Goal: Task Accomplishment & Management: Manage account settings

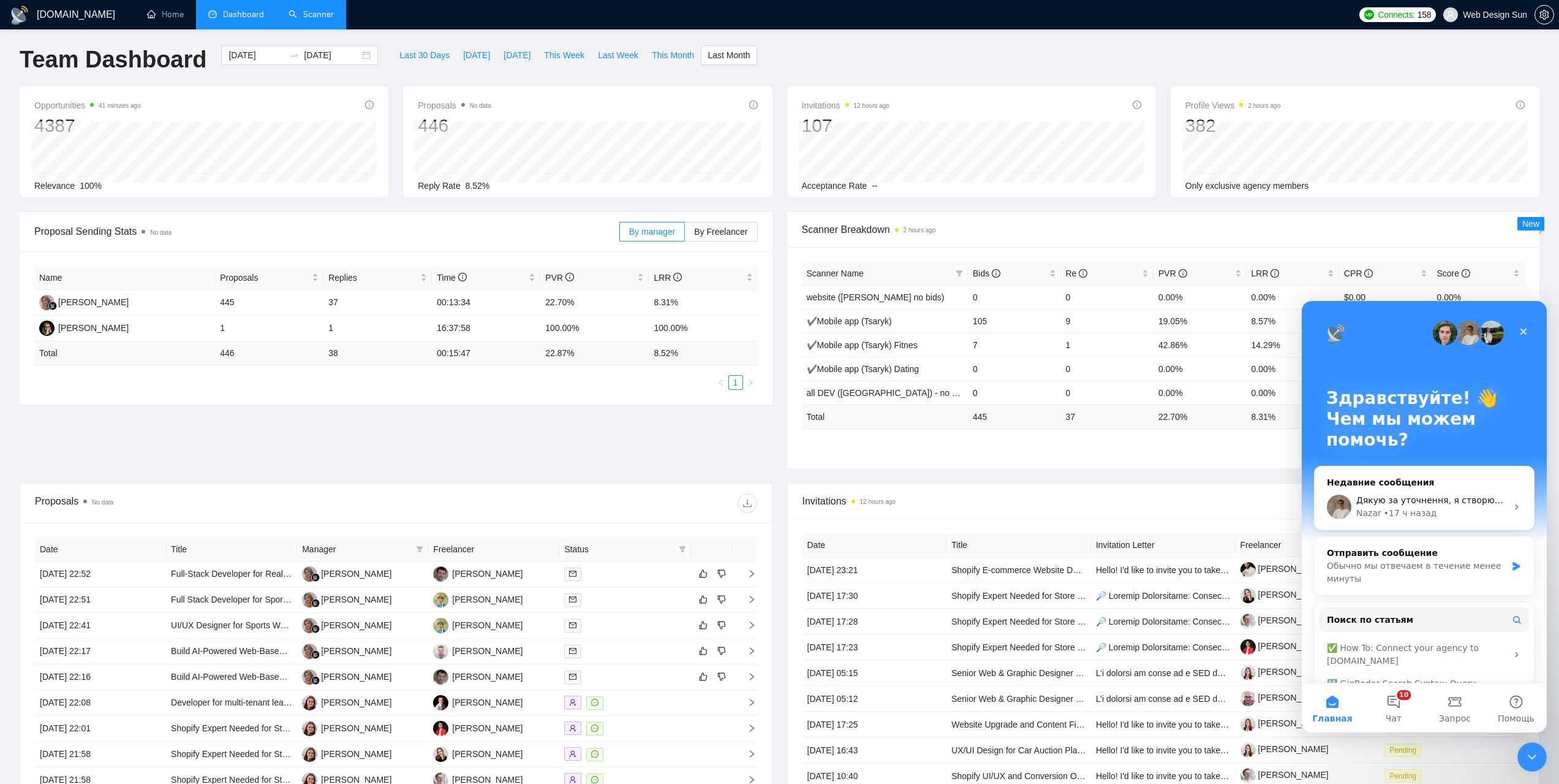
click at [309, 20] on link "Scanner" at bounding box center [311, 14] width 45 height 10
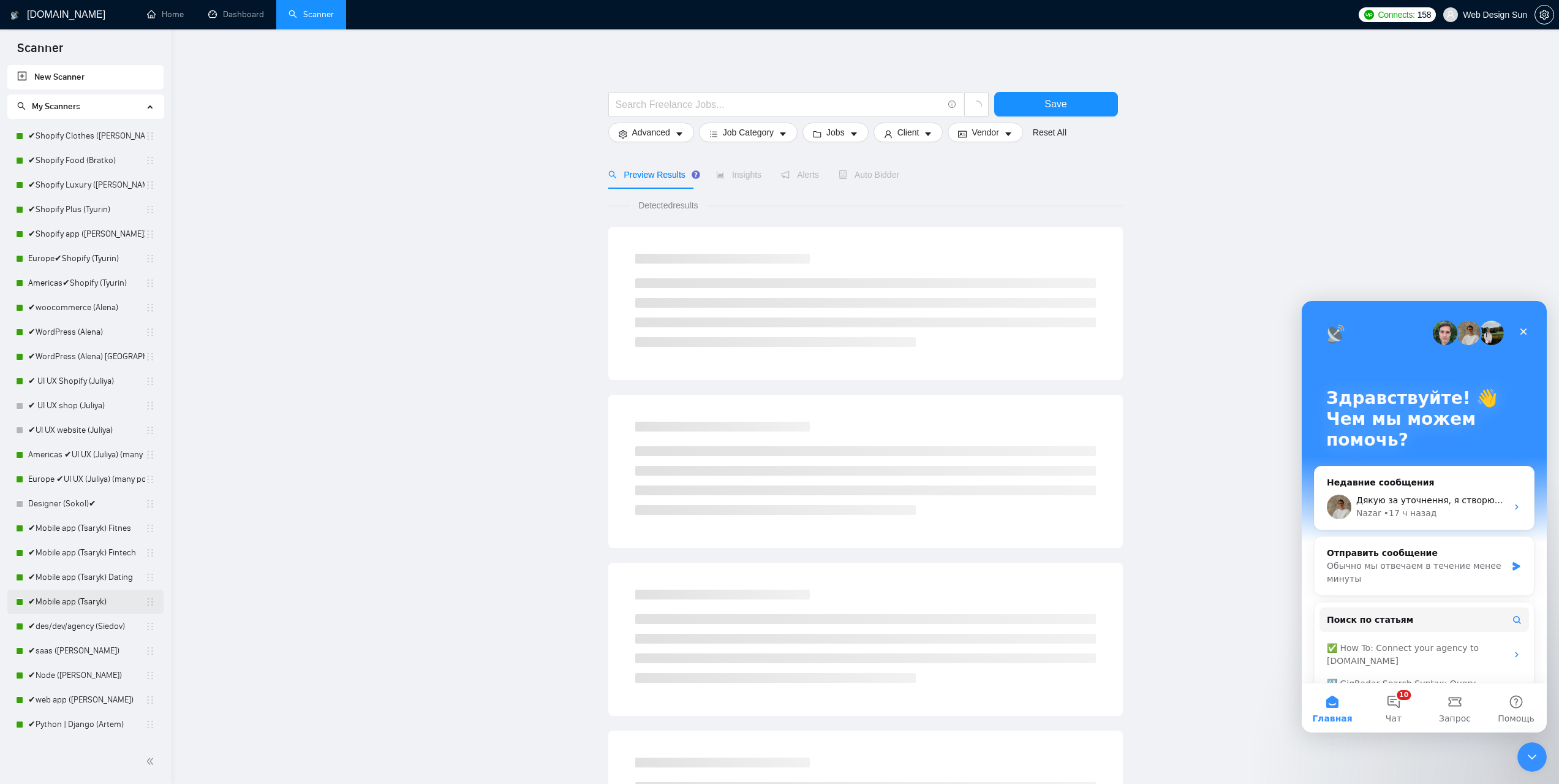
click at [99, 599] on link "✔Mobile app (Tsaryk)" at bounding box center [86, 602] width 117 height 24
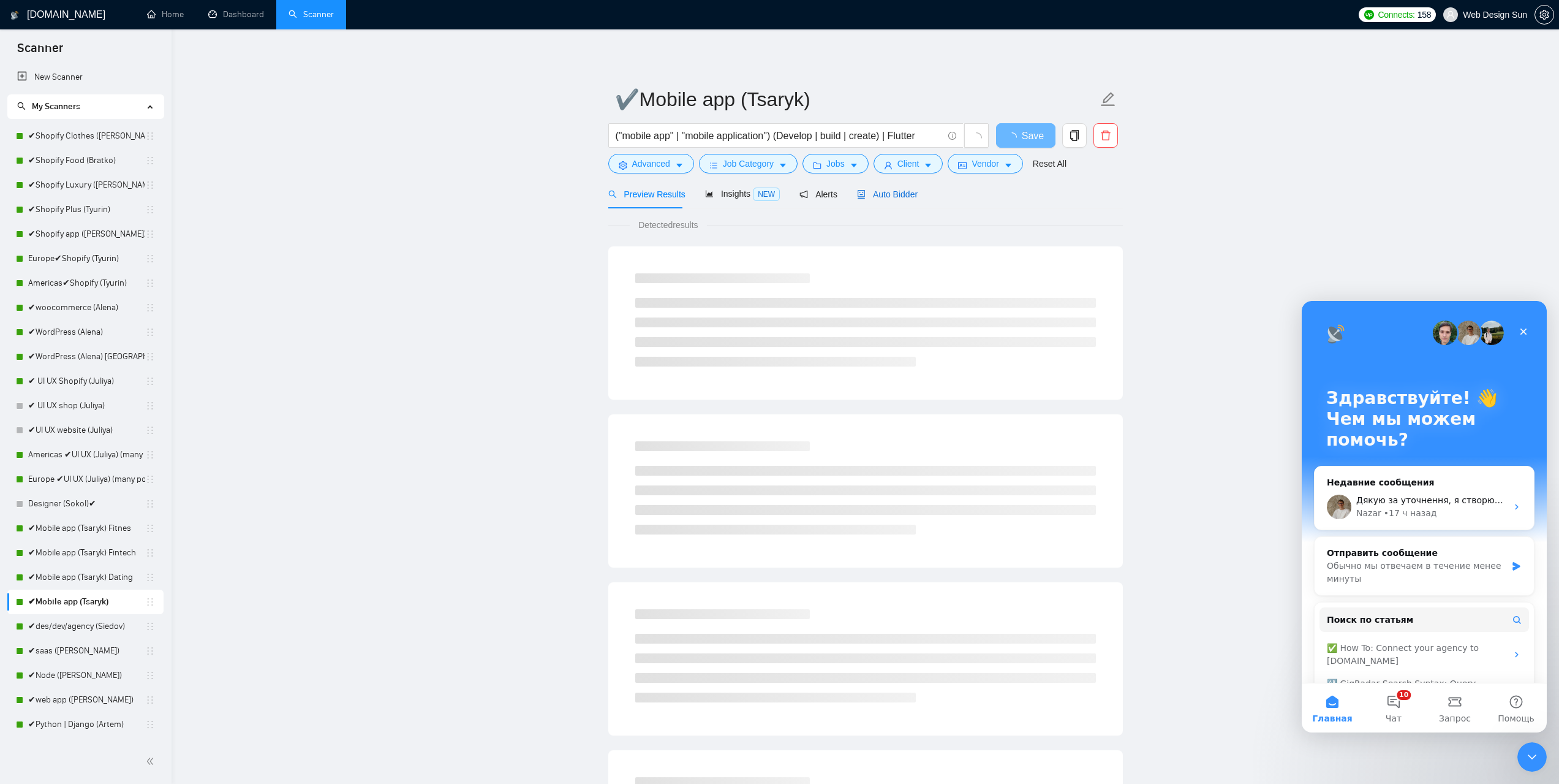
click at [887, 195] on span "Auto Bidder" at bounding box center [887, 194] width 61 height 10
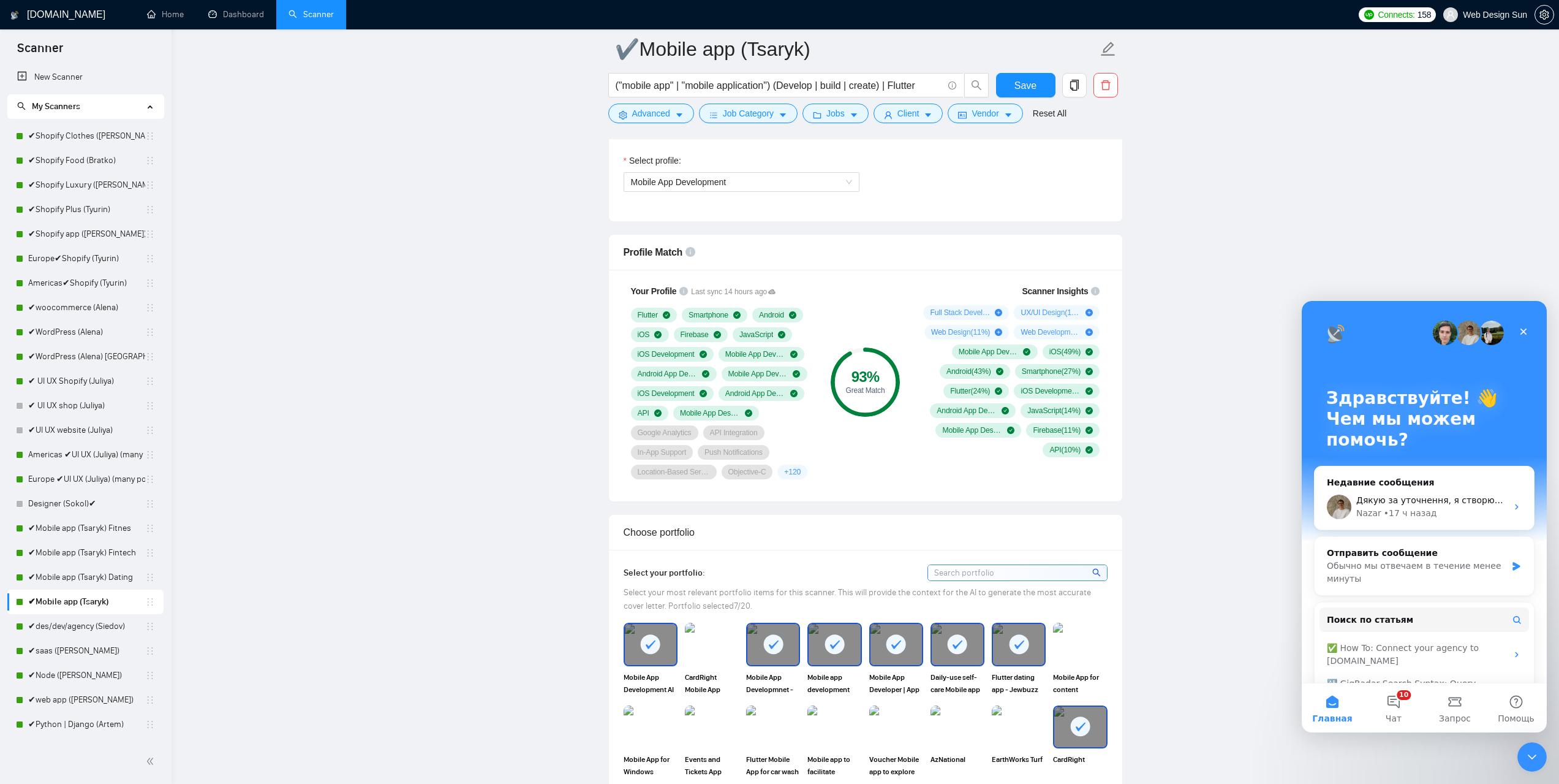
scroll to position [797, 0]
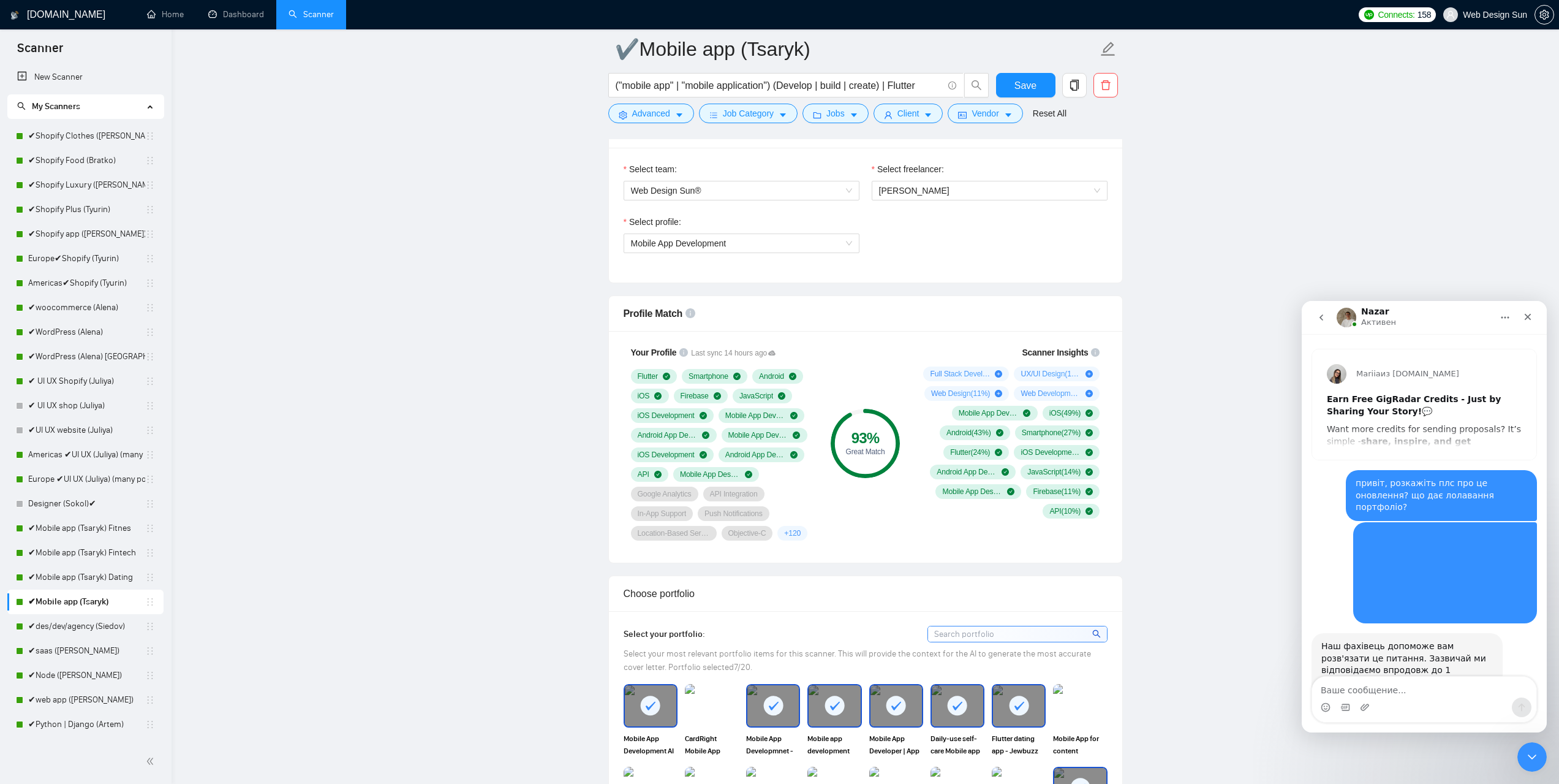
scroll to position [2979, 0]
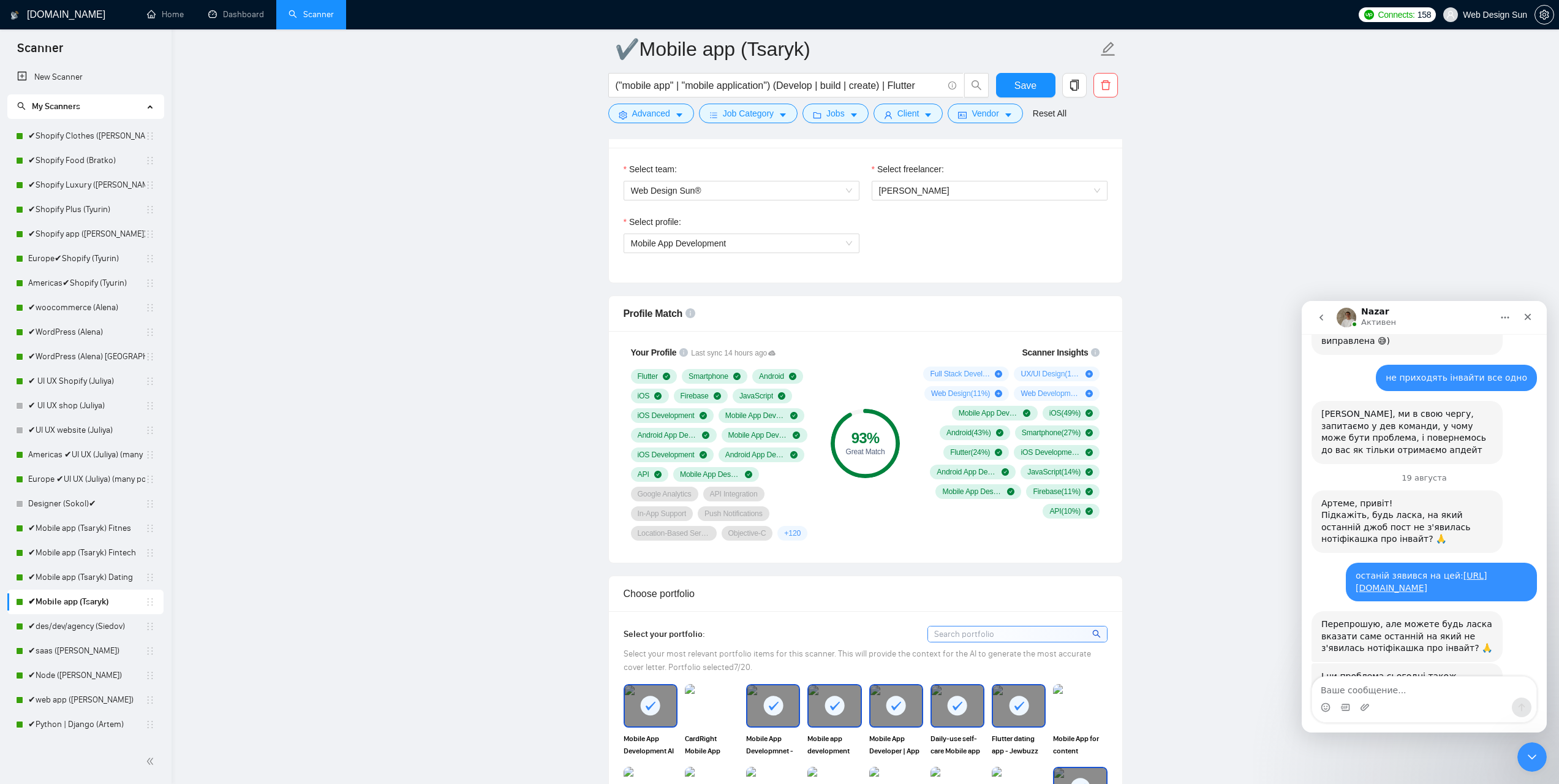
click at [1384, 690] on textarea "Ваше сообщение..." at bounding box center [1424, 686] width 224 height 21
type textarea "привіт, є новини?:"
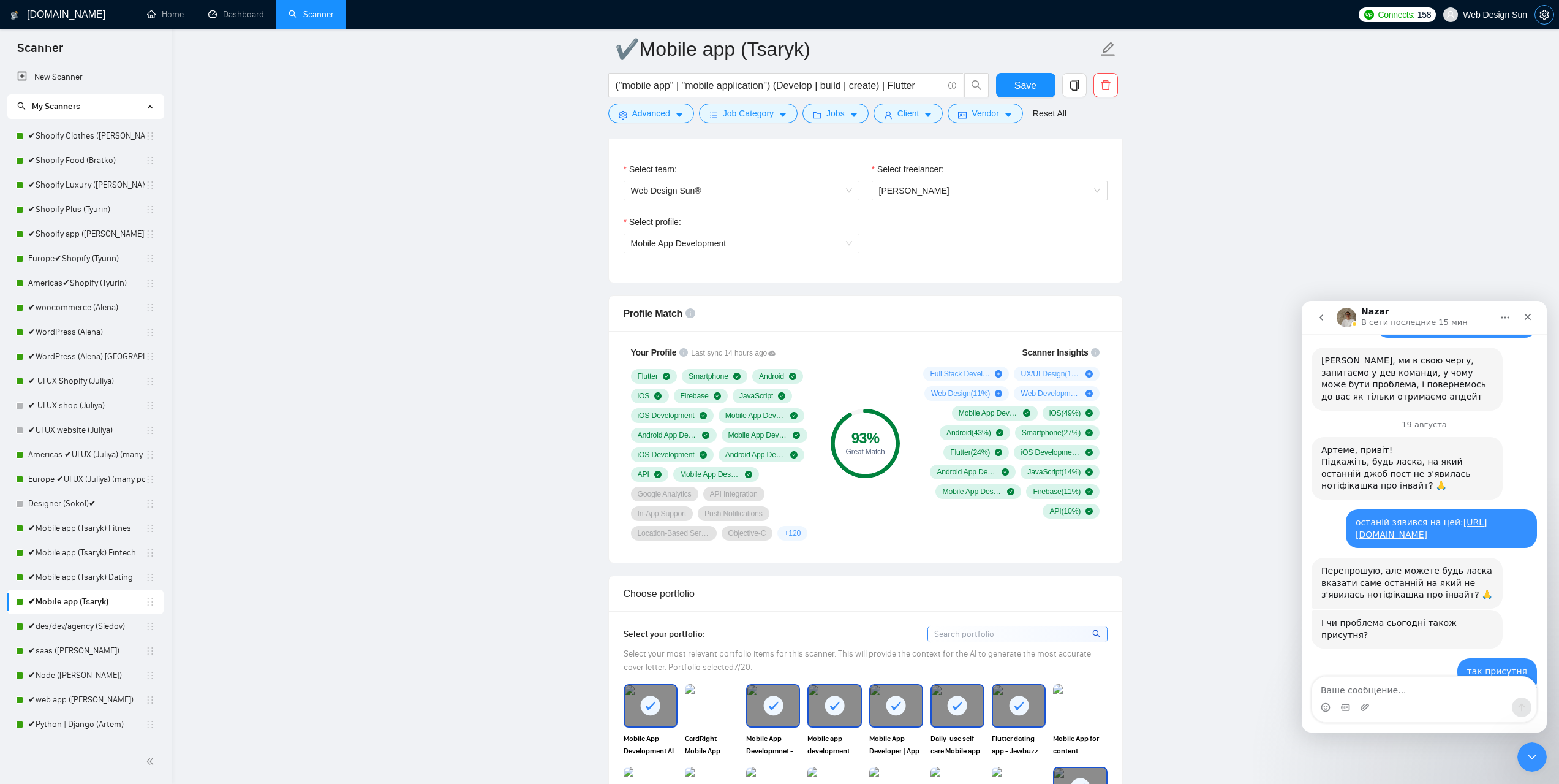
click at [1538, 14] on span "setting" at bounding box center [1544, 15] width 18 height 10
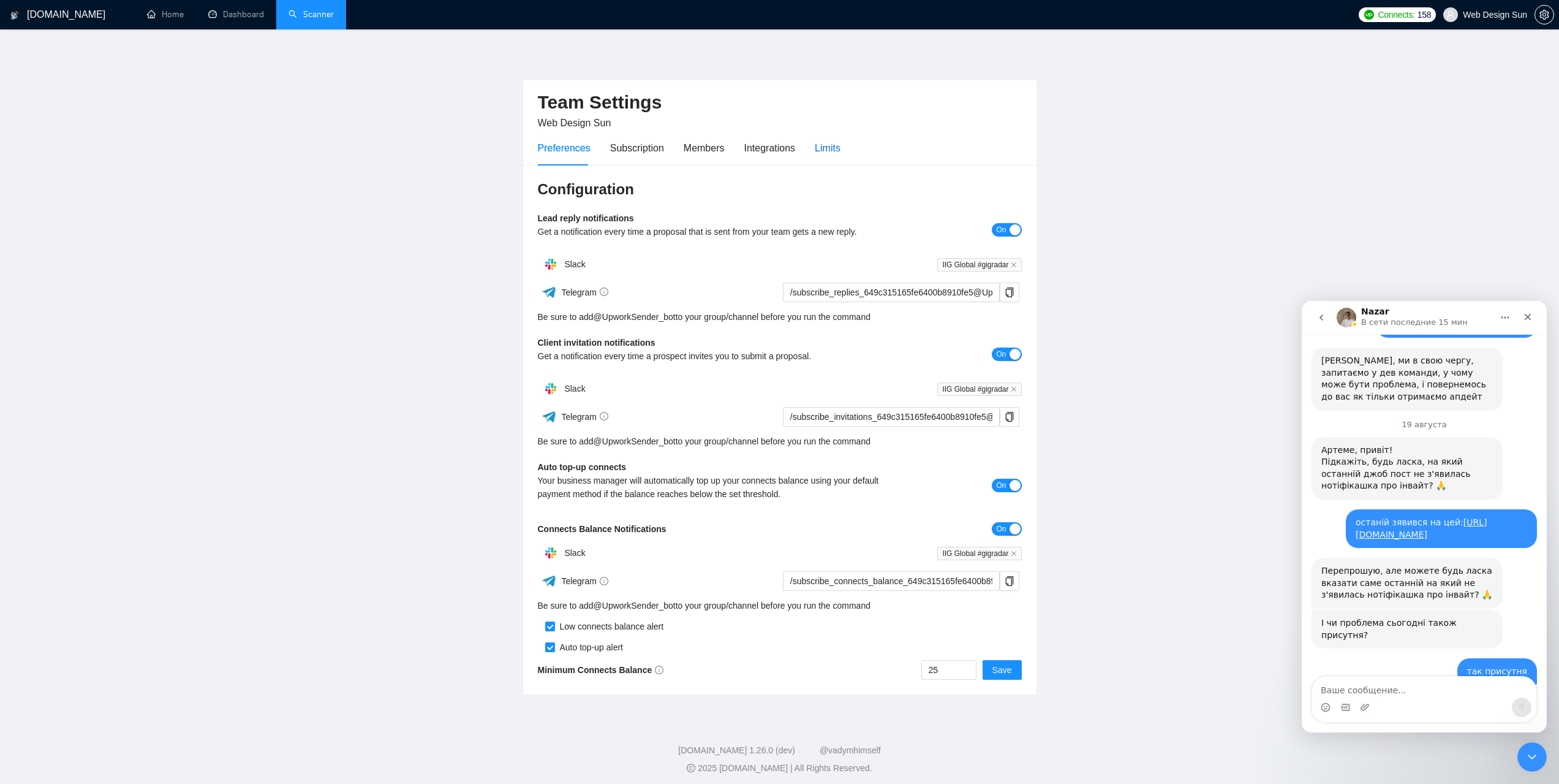
click at [823, 152] on div "Limits" at bounding box center [828, 148] width 25 height 15
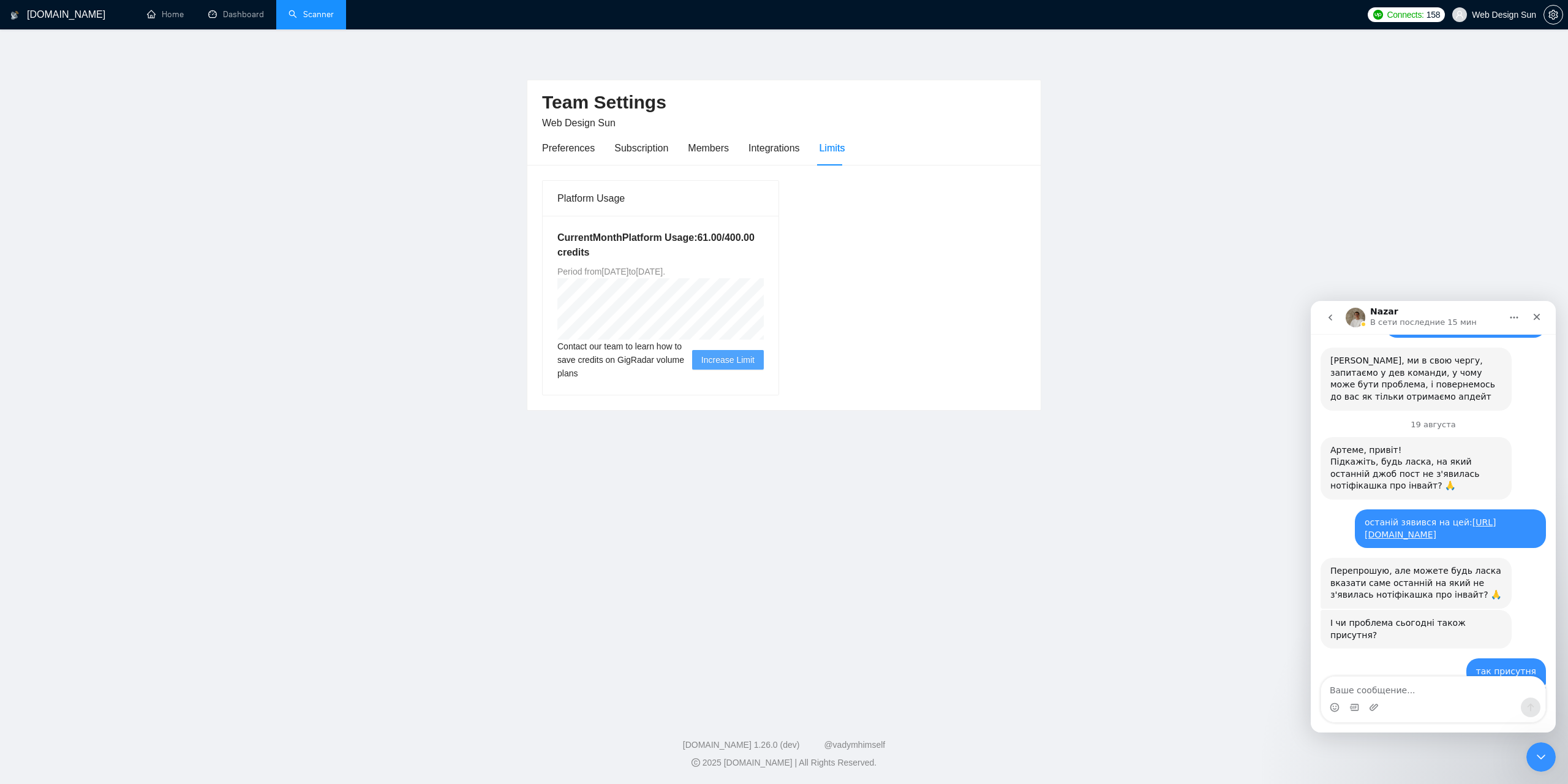
click at [332, 16] on link "Scanner" at bounding box center [311, 14] width 45 height 10
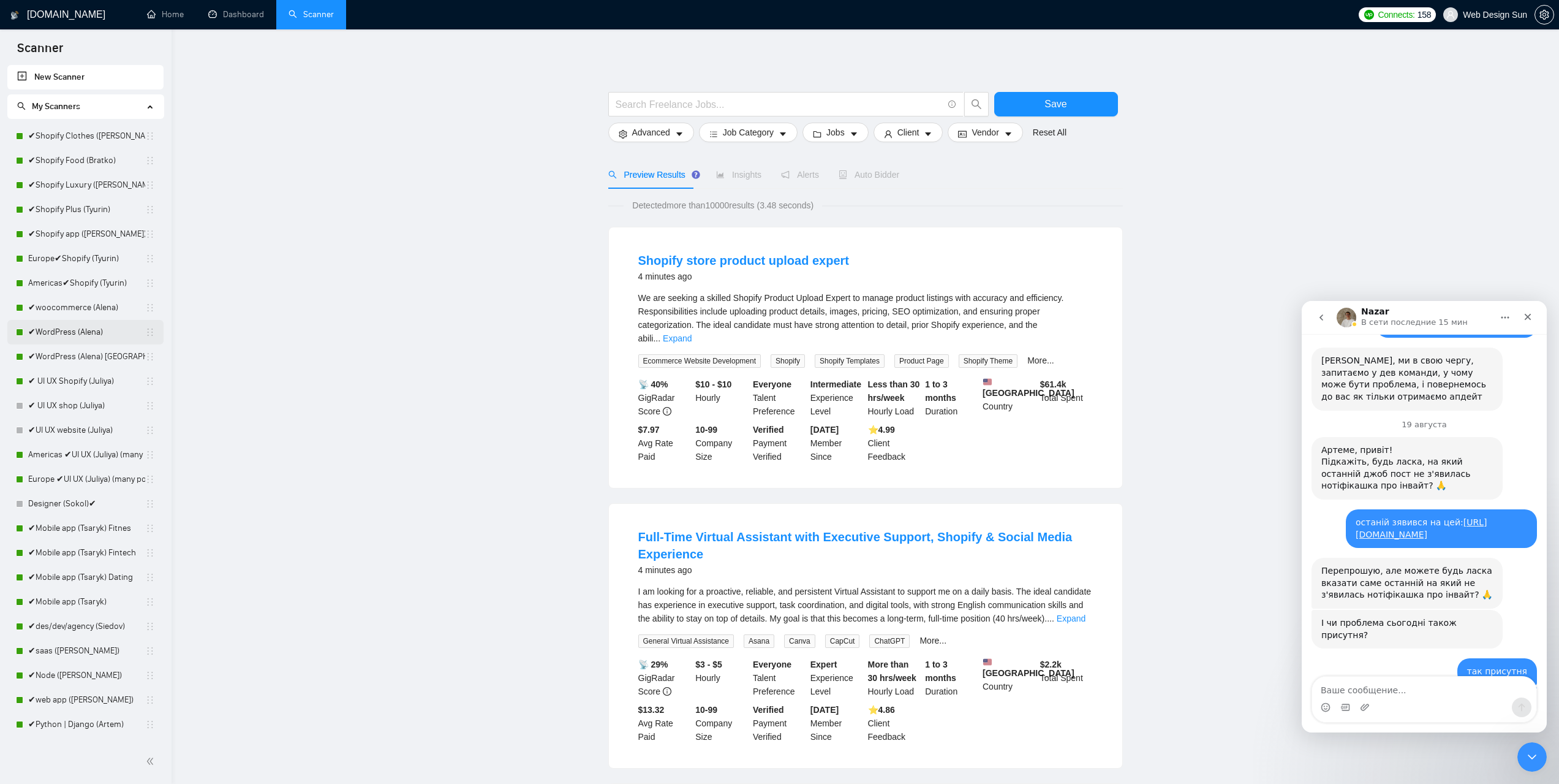
click at [95, 340] on link "✔WordPress (Alena)" at bounding box center [86, 331] width 117 height 24
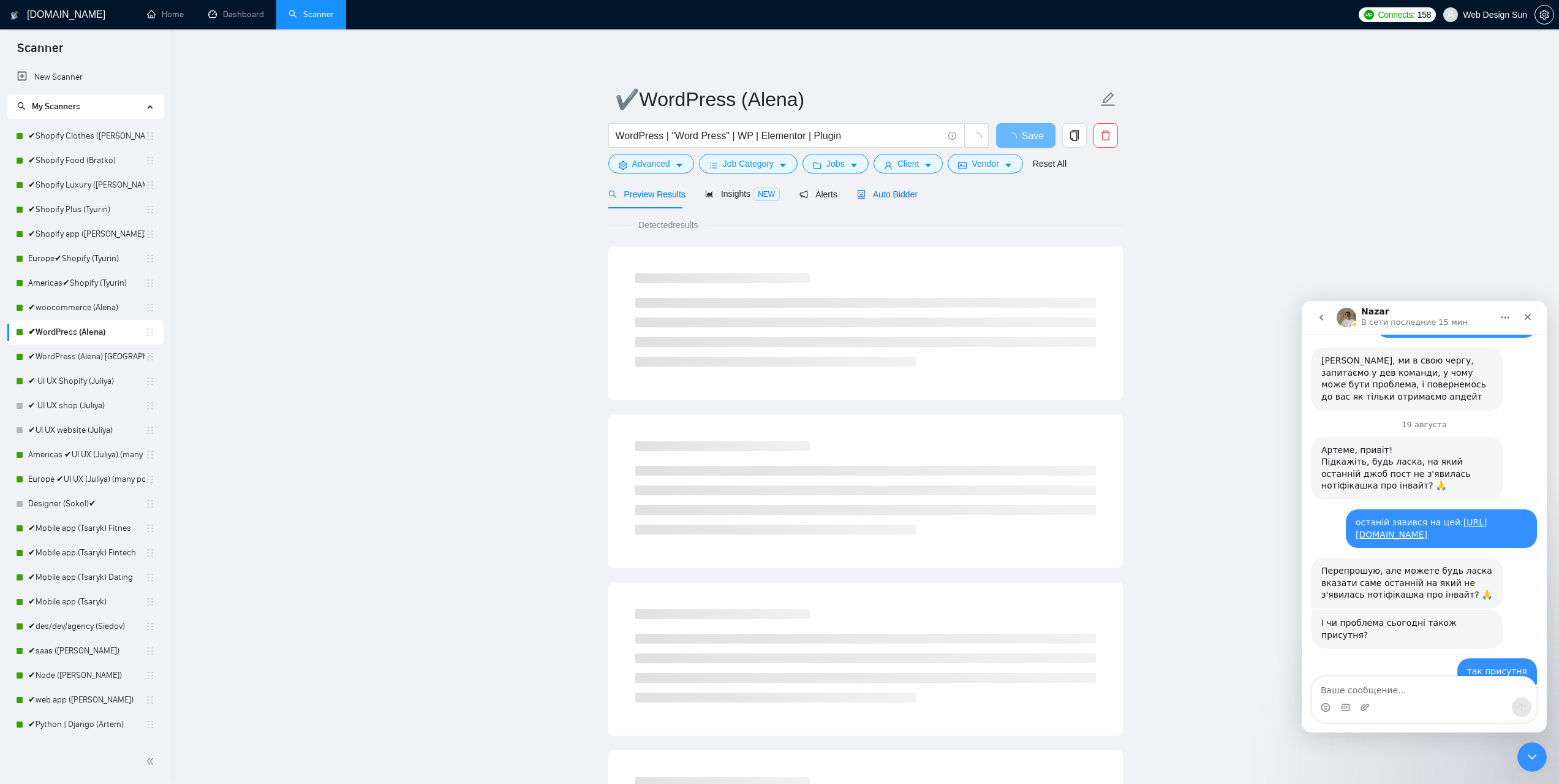
click at [910, 193] on span "Auto Bidder" at bounding box center [887, 194] width 61 height 10
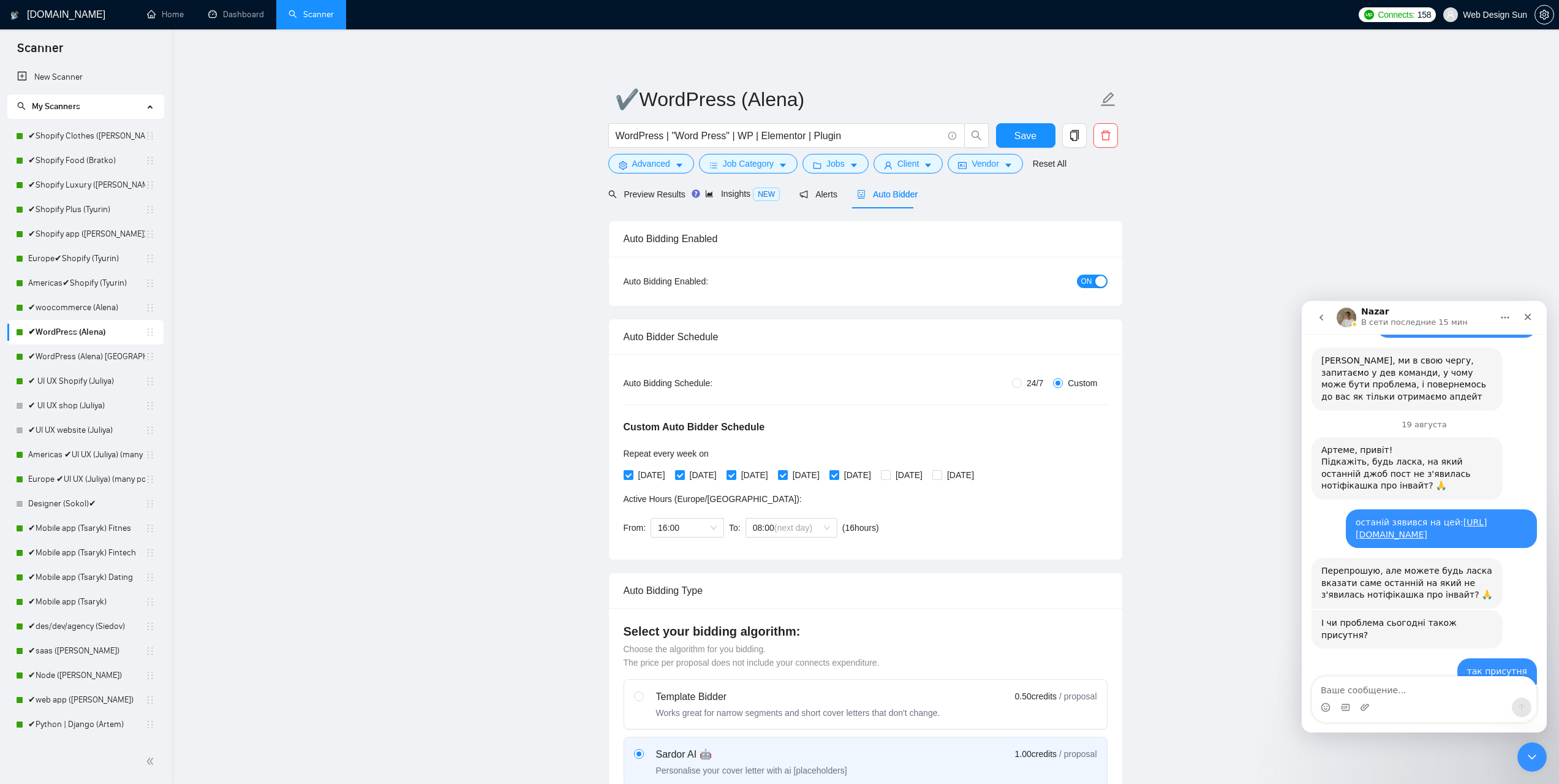
click at [1033, 385] on span "24/7" at bounding box center [1034, 383] width 26 height 14
click at [1022, 385] on input "24/7" at bounding box center [1016, 383] width 10 height 10
radio input "true"
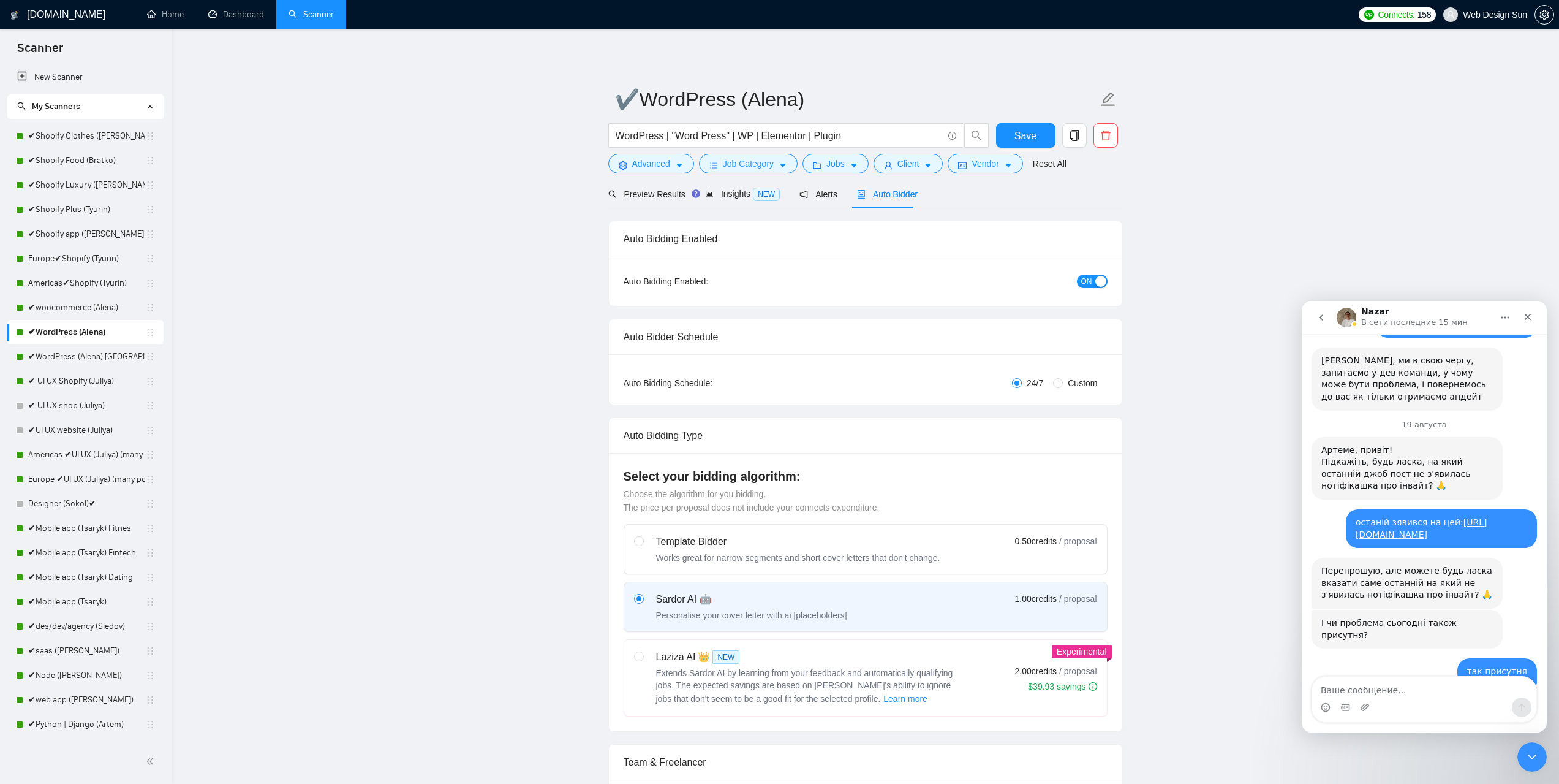
click at [1085, 386] on span "Custom" at bounding box center [1082, 383] width 39 height 14
click at [1063, 386] on input "Custom" at bounding box center [1058, 383] width 10 height 10
radio input "true"
radio input "false"
checkbox input "true"
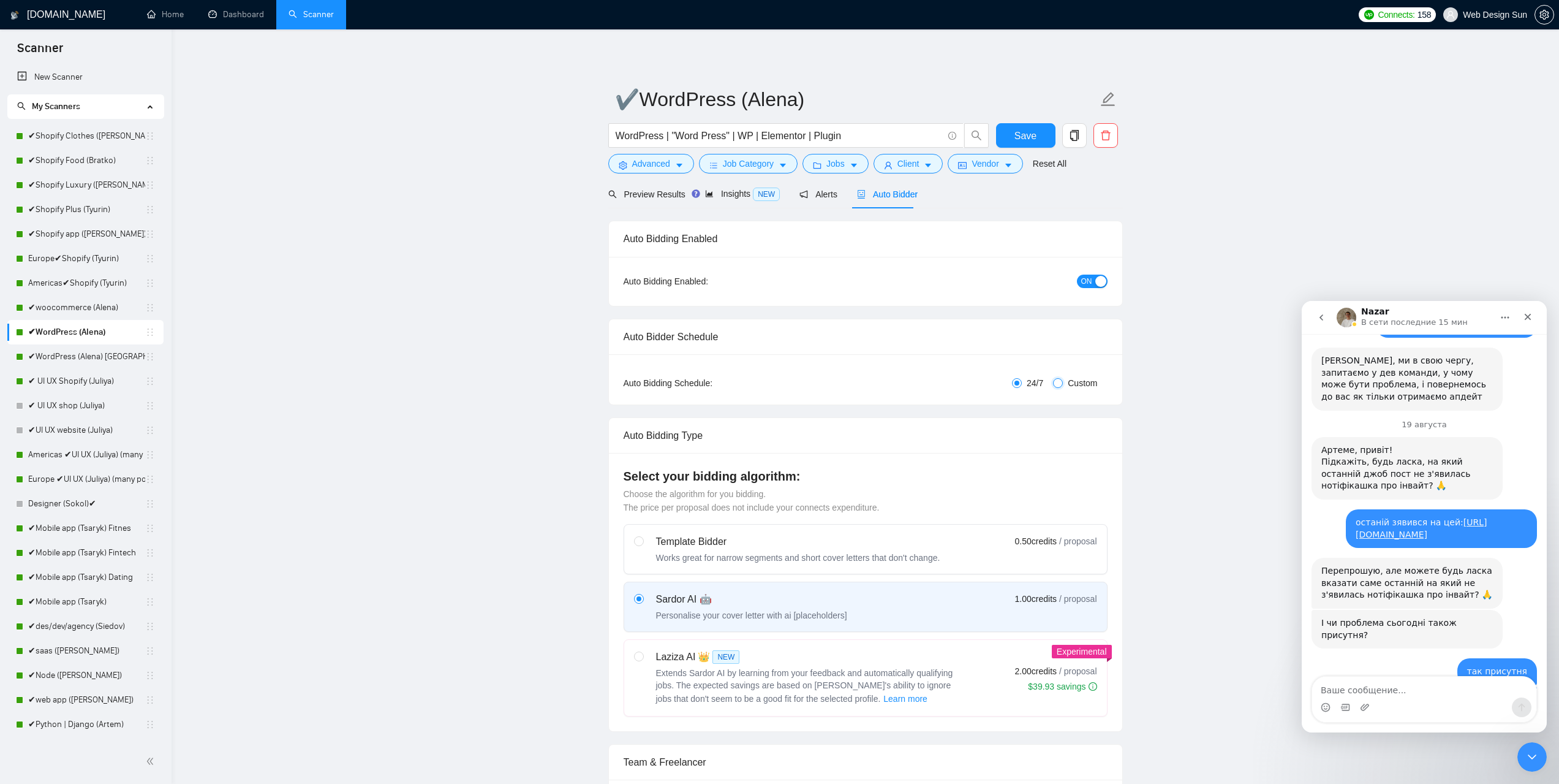
checkbox input "true"
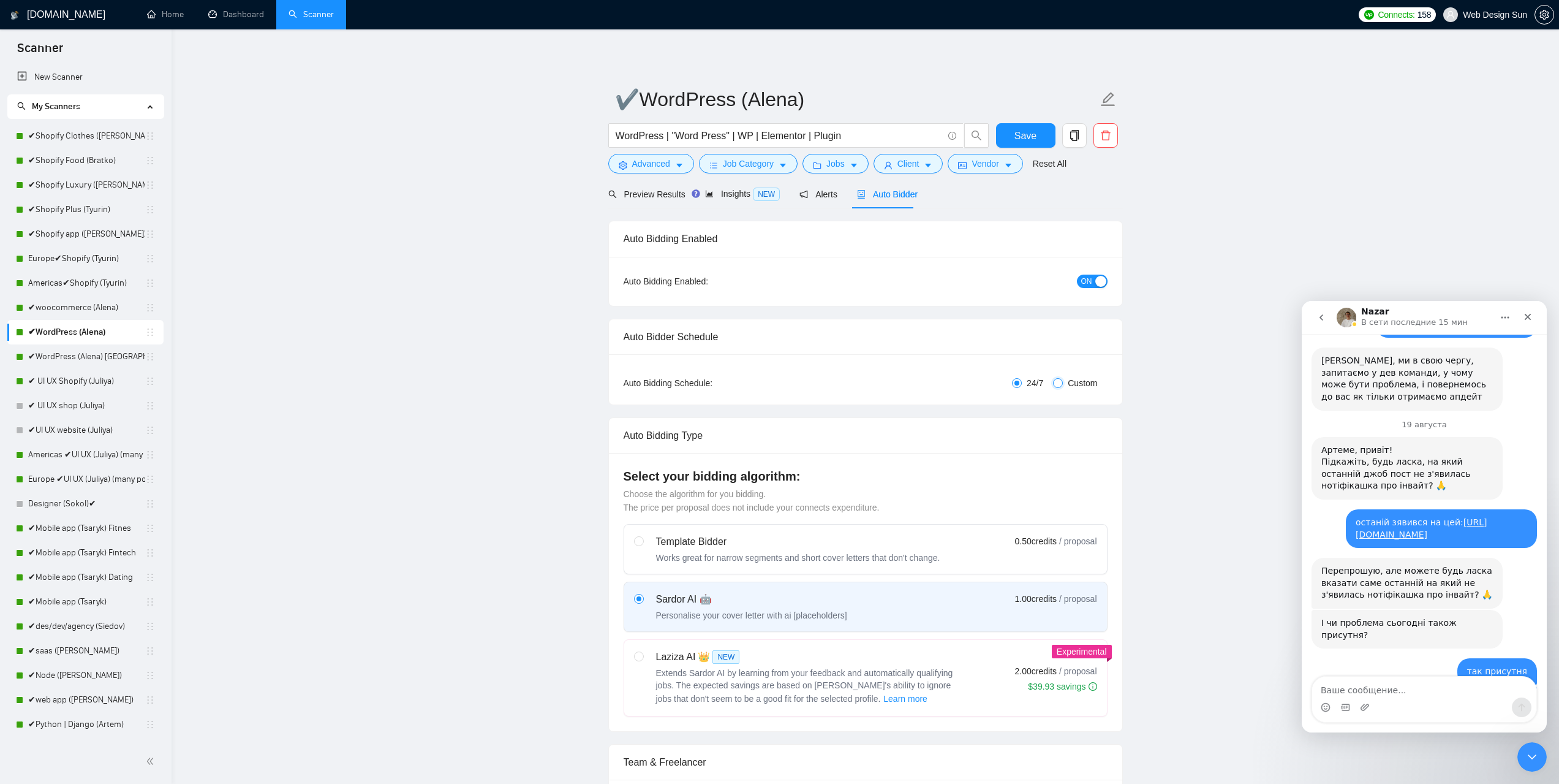
checkbox input "true"
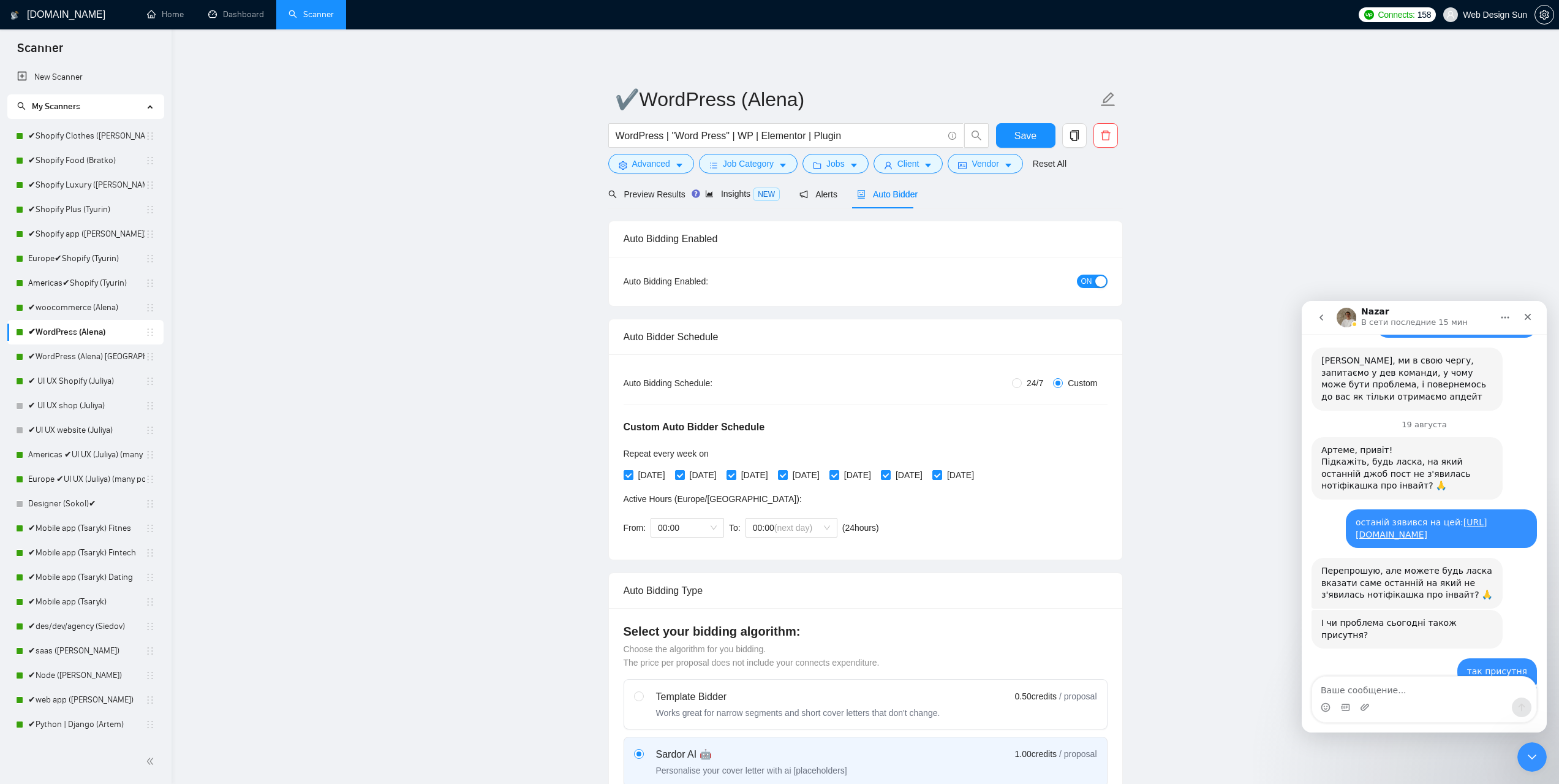
click at [1037, 384] on span "24/7" at bounding box center [1034, 383] width 26 height 14
click at [1022, 384] on input "24/7" at bounding box center [1016, 383] width 10 height 10
radio input "true"
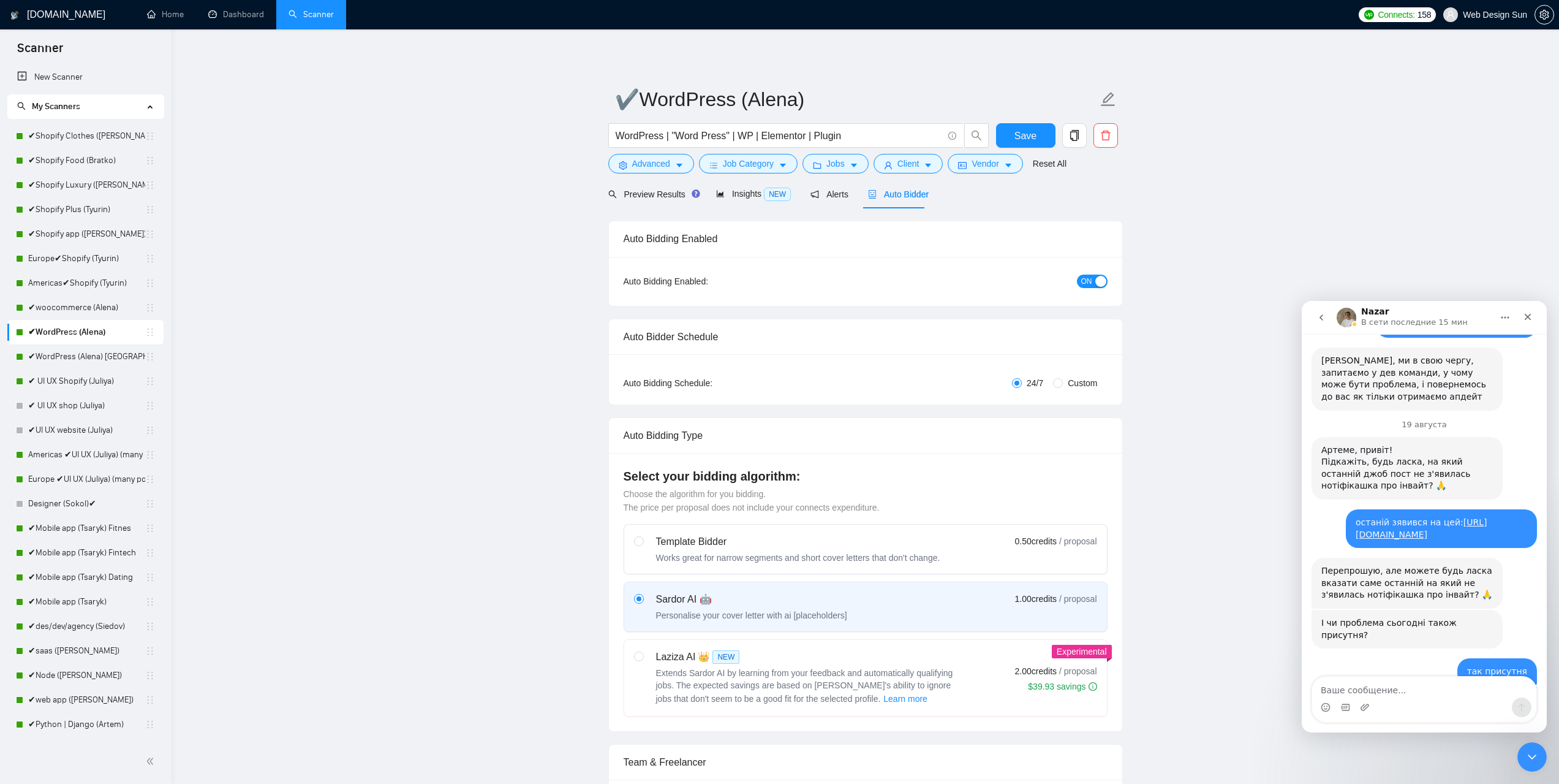
click at [1074, 382] on span "Custom" at bounding box center [1082, 383] width 39 height 14
click at [1063, 382] on input "Custom" at bounding box center [1058, 383] width 10 height 10
radio input "true"
radio input "false"
checkbox input "true"
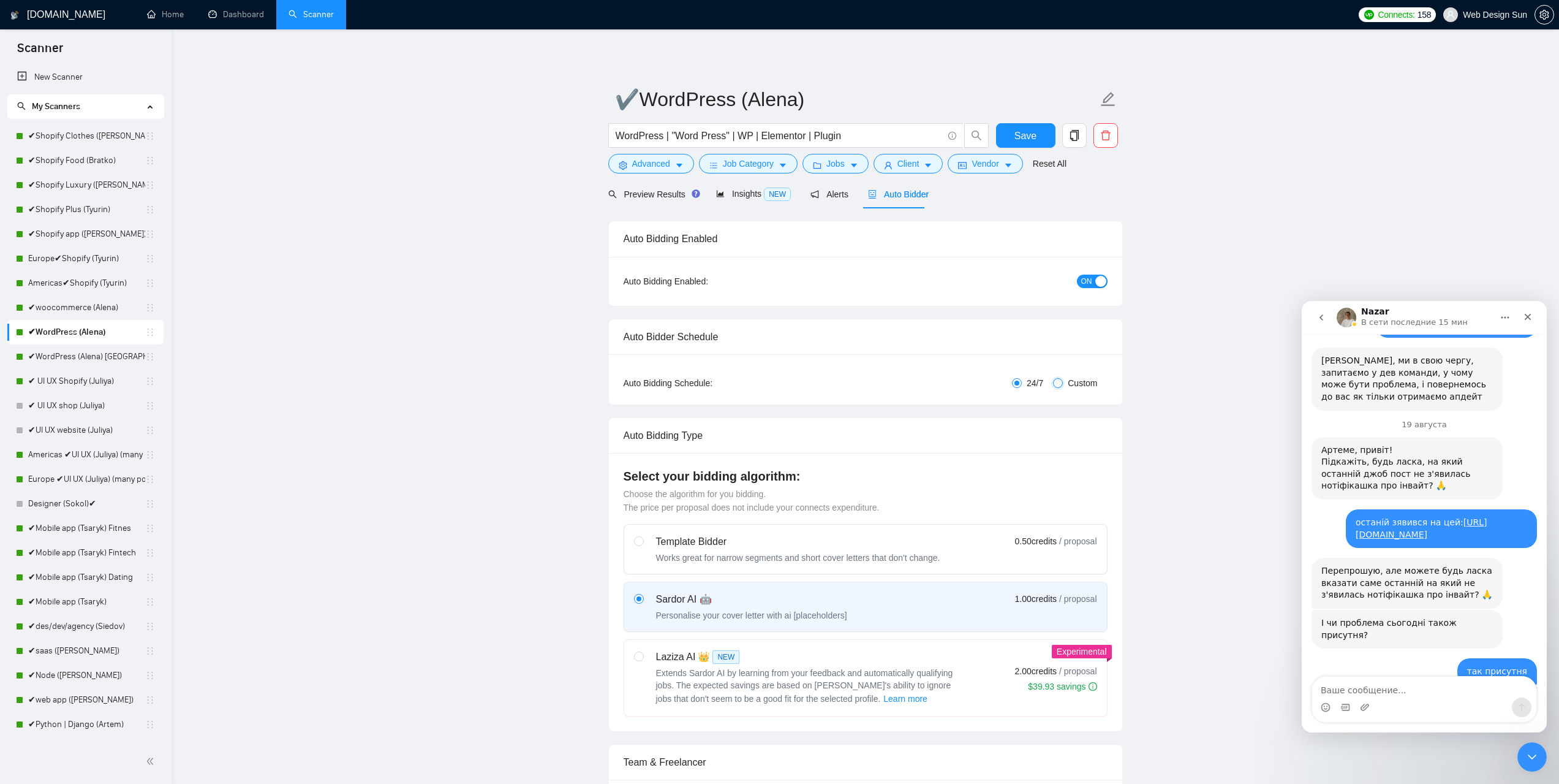
checkbox input "true"
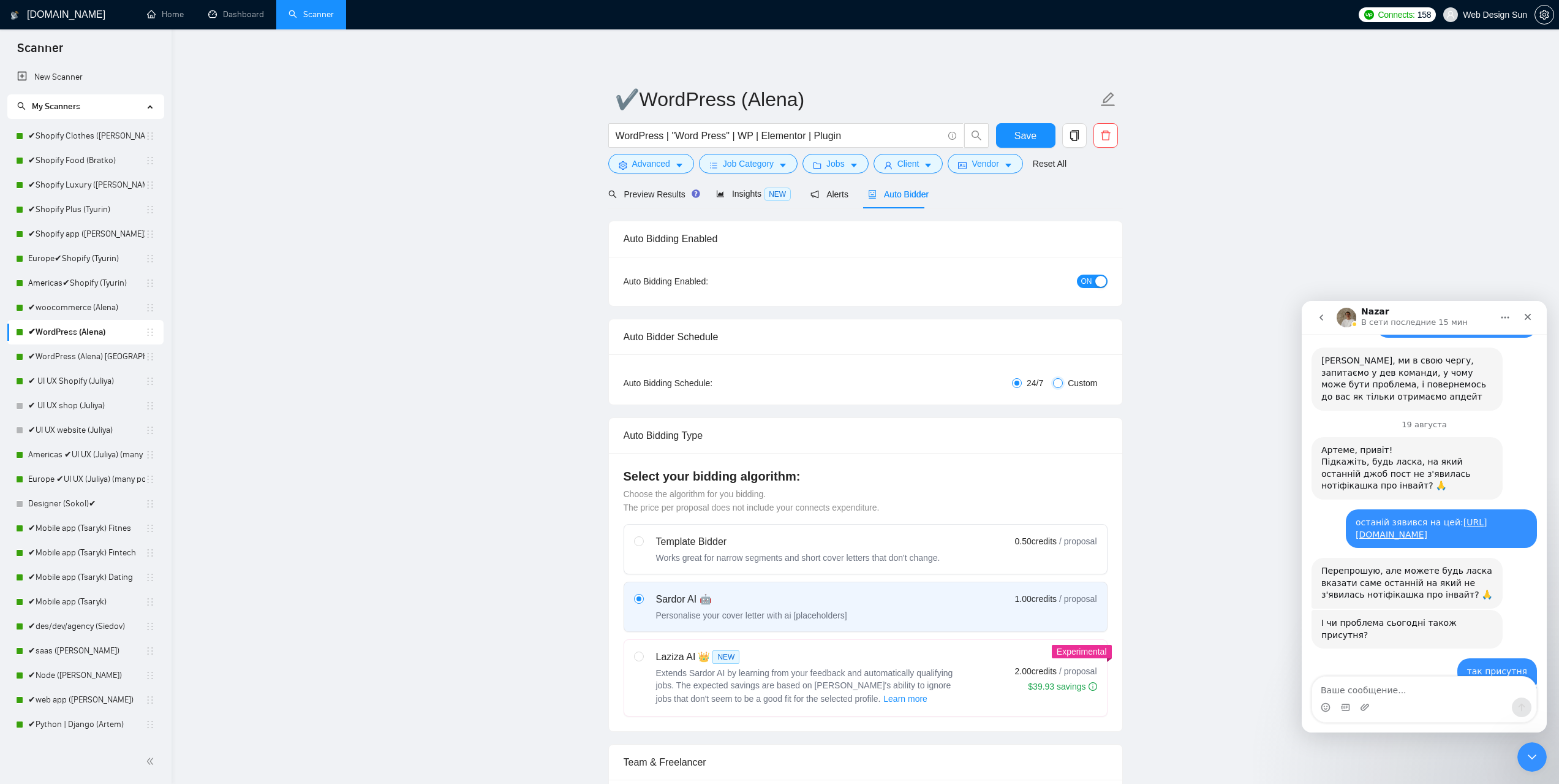
checkbox input "true"
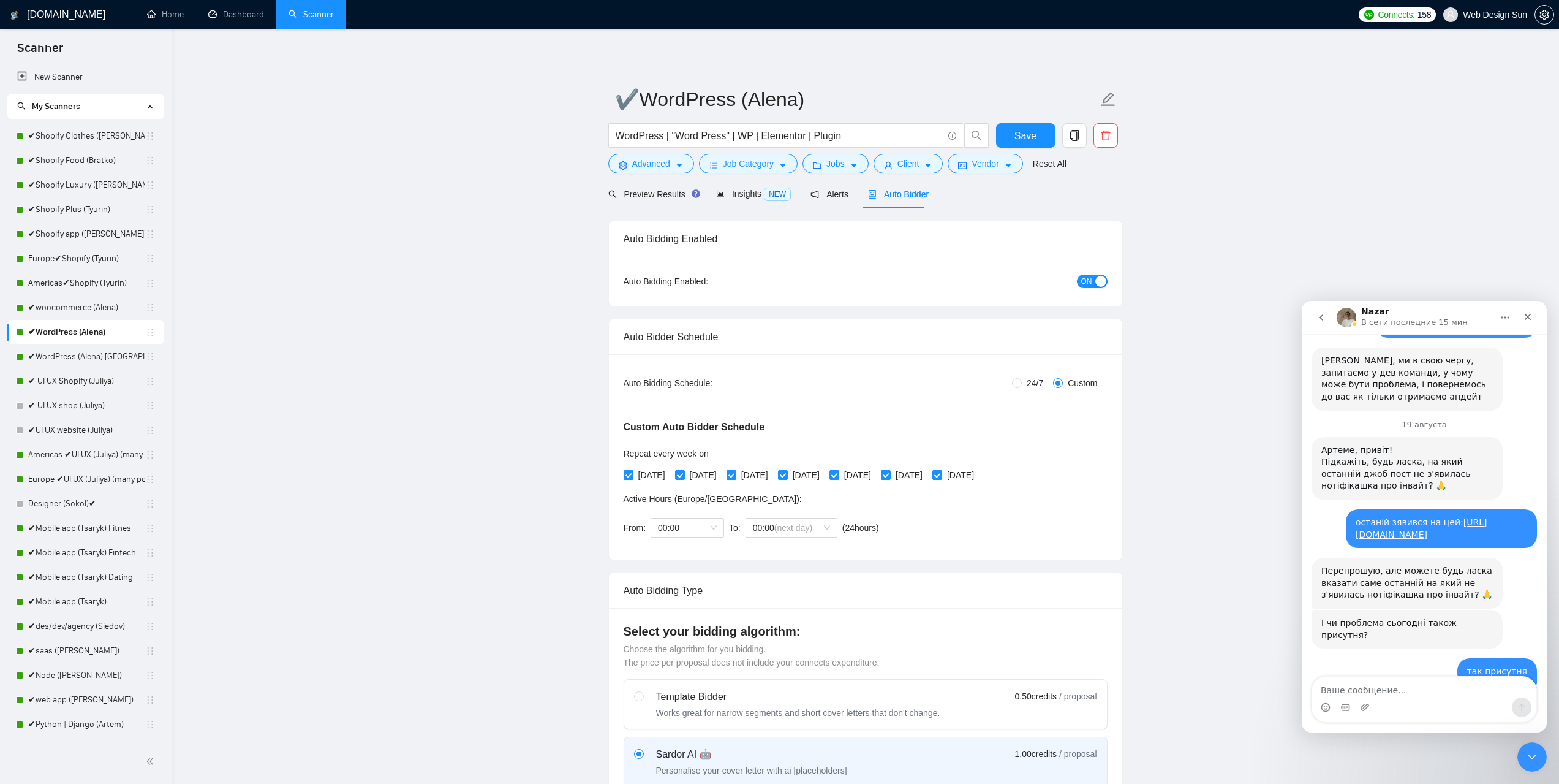
click at [1036, 382] on span "24/7" at bounding box center [1034, 383] width 26 height 14
click at [1022, 382] on input "24/7" at bounding box center [1016, 383] width 10 height 10
radio input "true"
radio input "false"
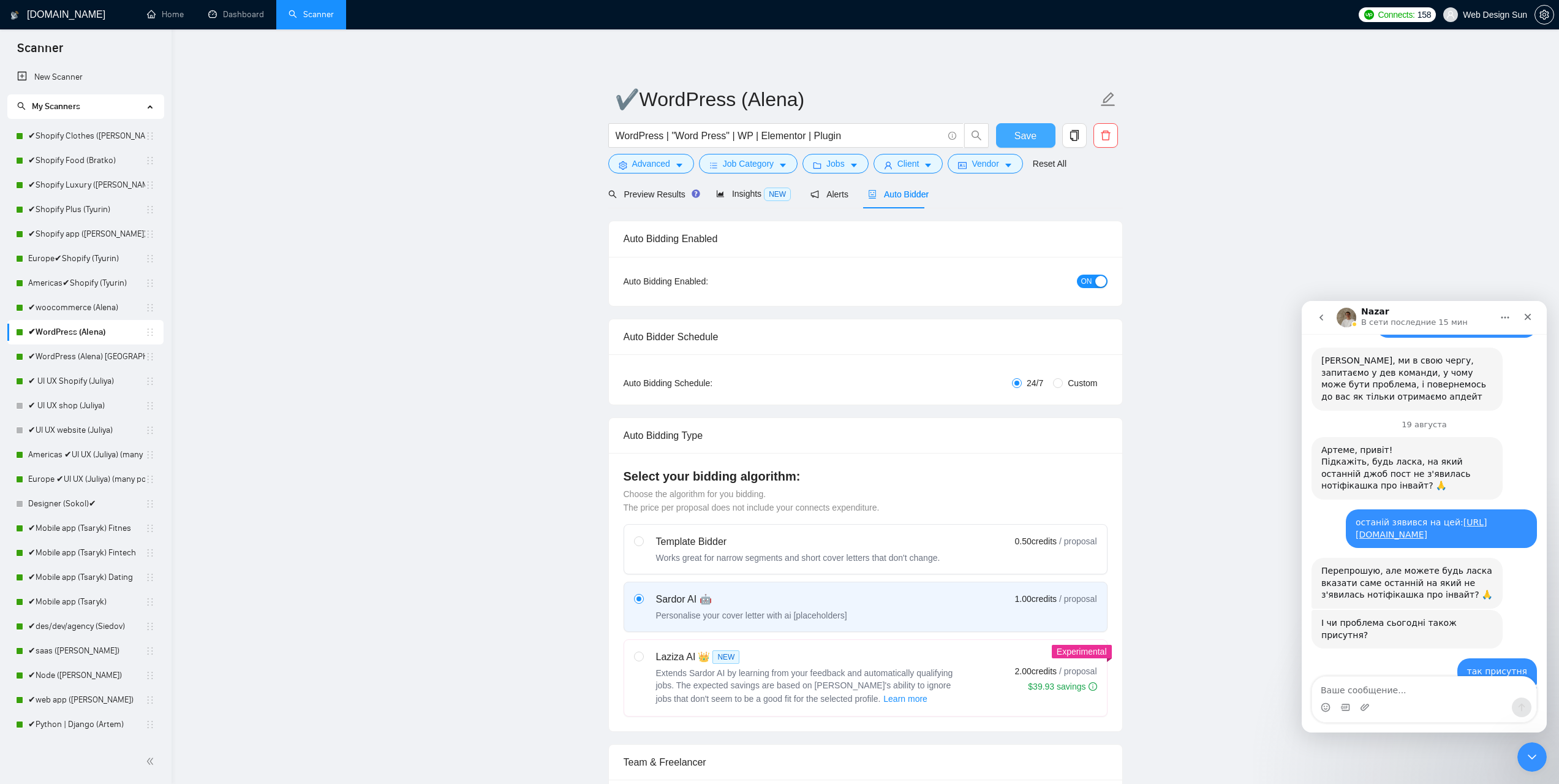
click at [1031, 137] on span "Save" at bounding box center [1025, 135] width 22 height 15
click at [92, 356] on link "✔WordPress (Alena) [GEOGRAPHIC_DATA]" at bounding box center [86, 356] width 117 height 24
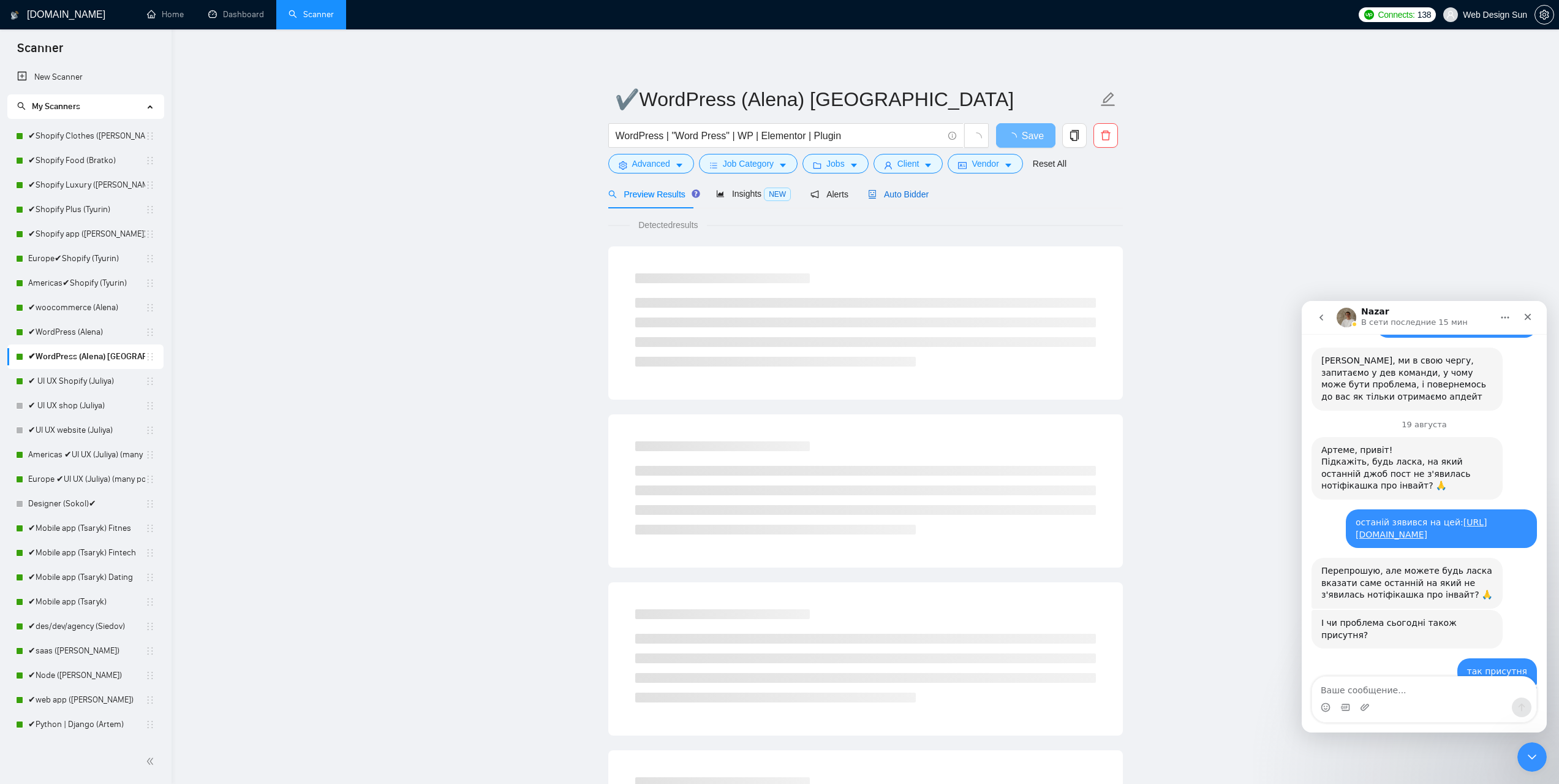
click at [884, 192] on span "Auto Bidder" at bounding box center [898, 194] width 61 height 10
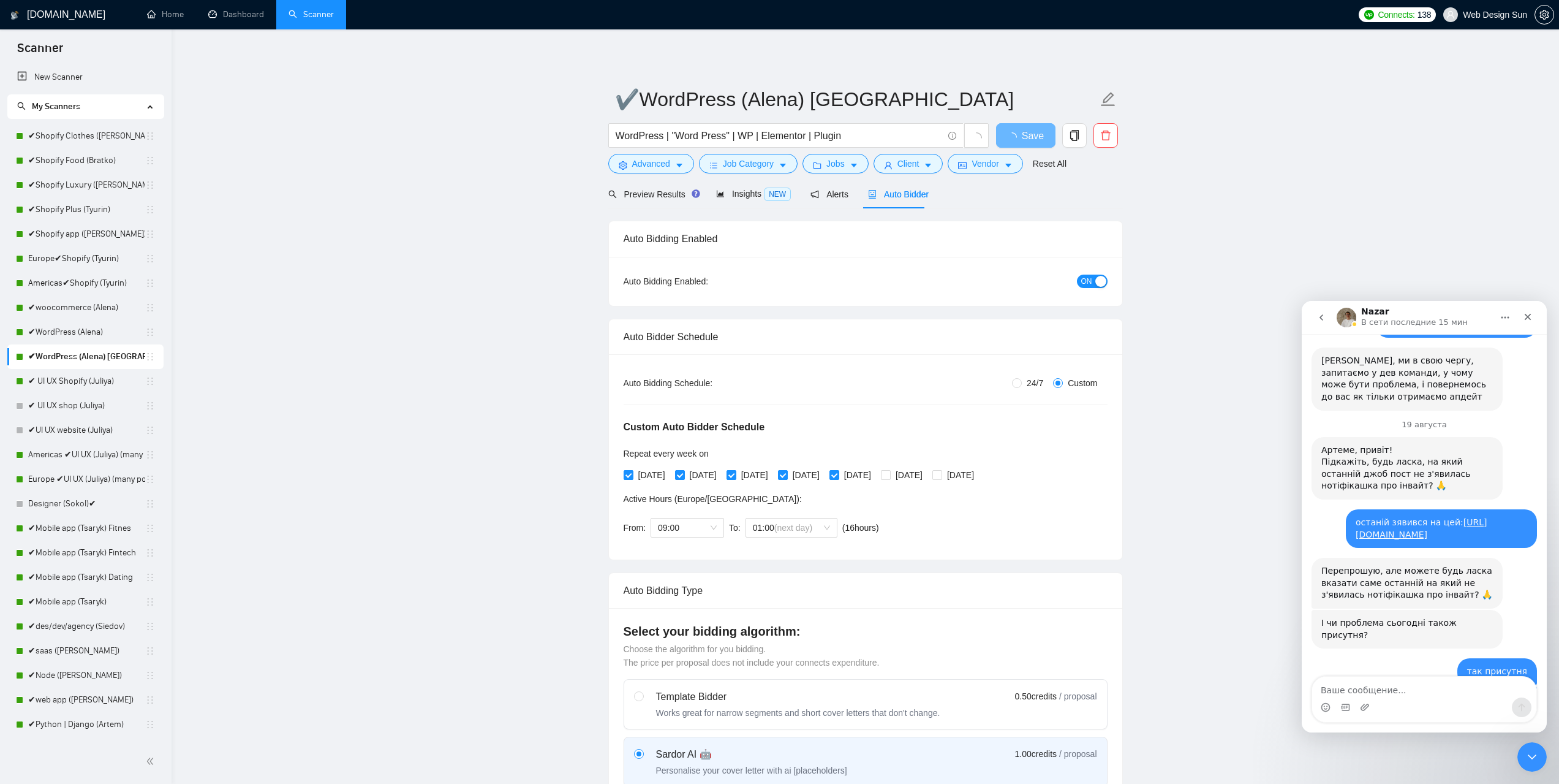
click at [1063, 382] on span at bounding box center [1058, 383] width 10 height 10
click at [1063, 382] on input "Custom" at bounding box center [1058, 383] width 10 height 10
click at [1027, 387] on span "24/7" at bounding box center [1034, 383] width 26 height 14
click at [1022, 387] on input "24/7" at bounding box center [1016, 383] width 10 height 10
radio input "true"
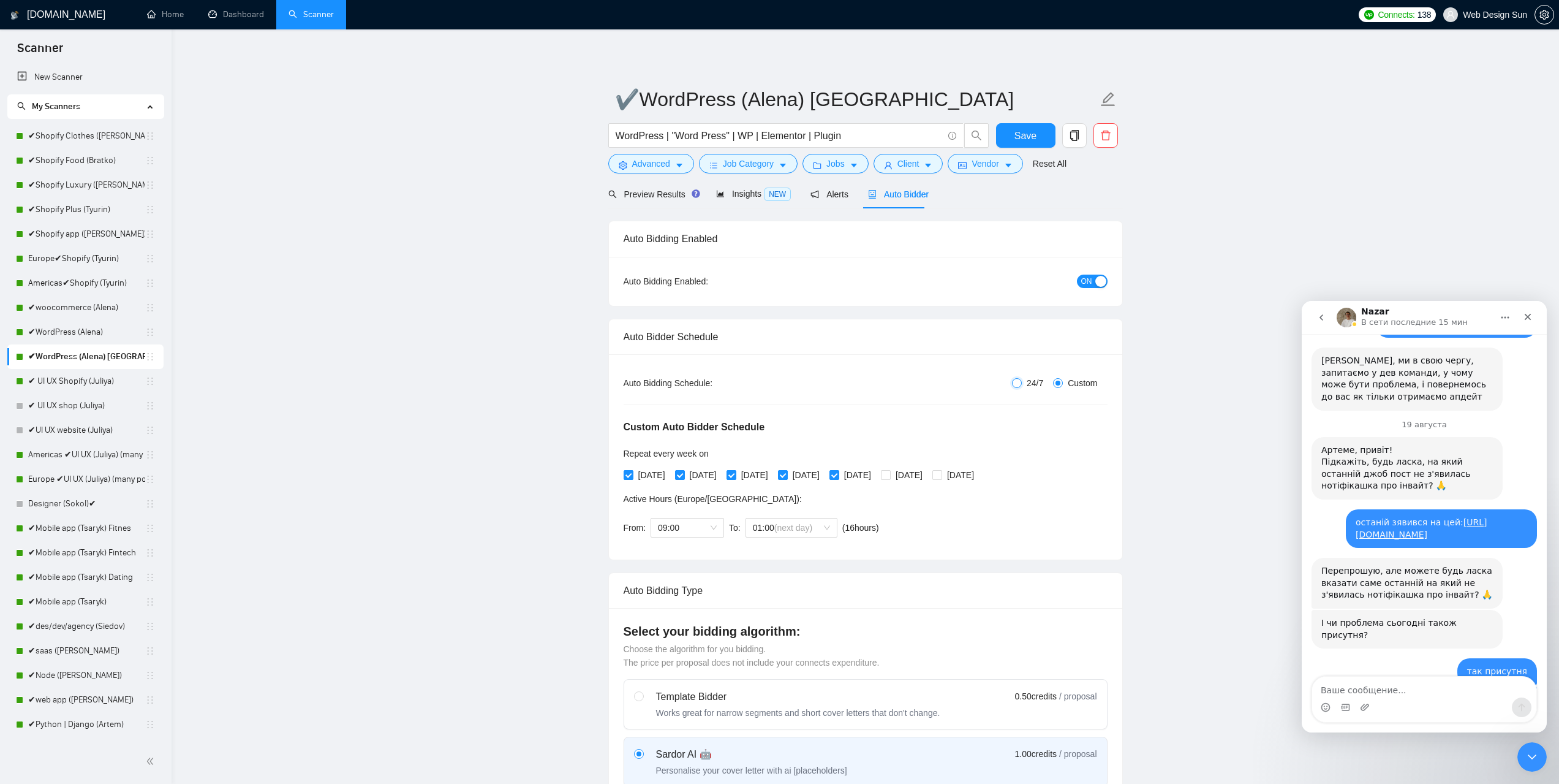
radio input "false"
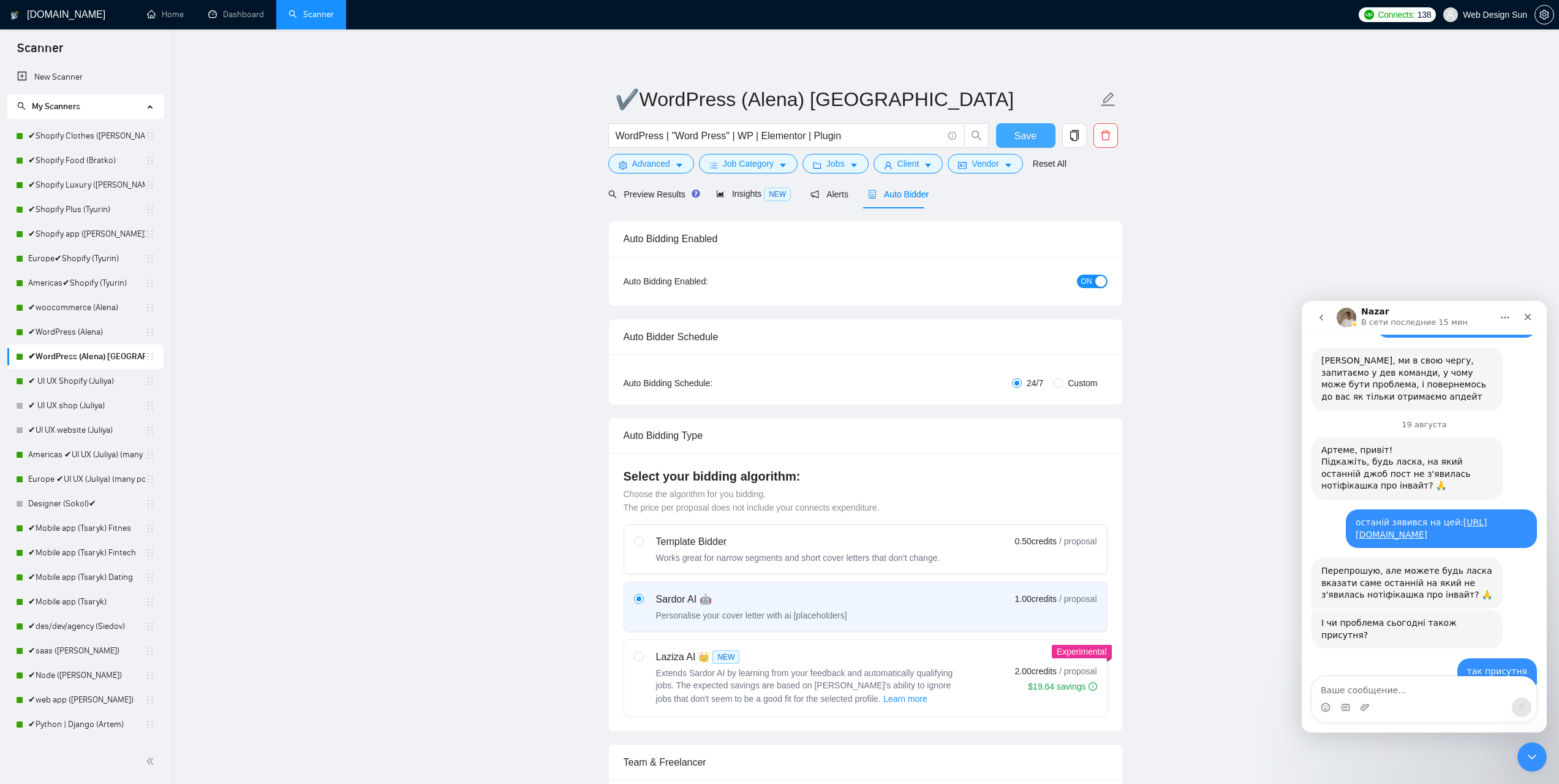
click at [1025, 139] on span "Save" at bounding box center [1025, 135] width 22 height 15
